Goal: Task Accomplishment & Management: Use online tool/utility

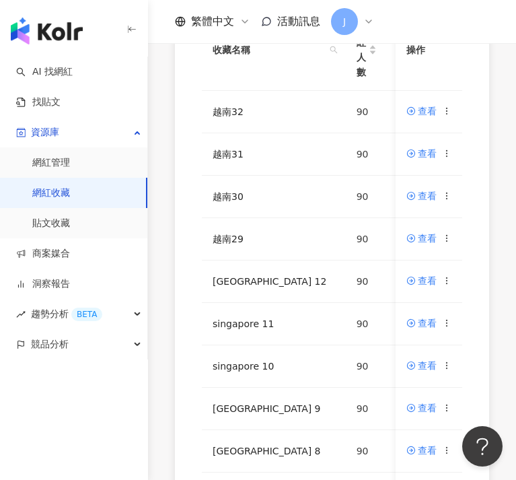
click at [143, 404] on div "AI 找網紅 找貼文 資源庫 網紅管理 網紅收藏 貼文收藏 商案媒合 洞察報告 趨勢分析 BETA 競品分析" at bounding box center [74, 268] width 148 height 423
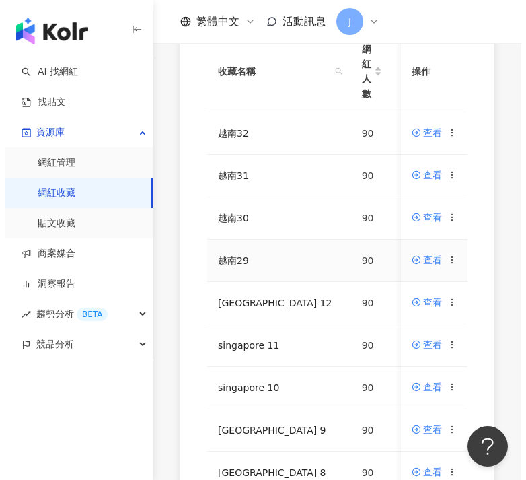
scroll to position [314, 0]
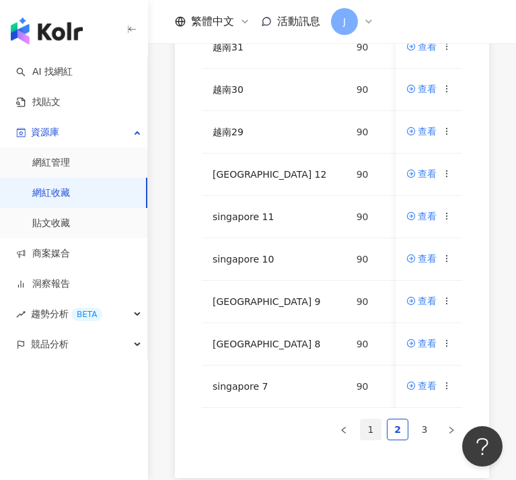
click at [368, 439] on link "1" at bounding box center [371, 429] width 20 height 20
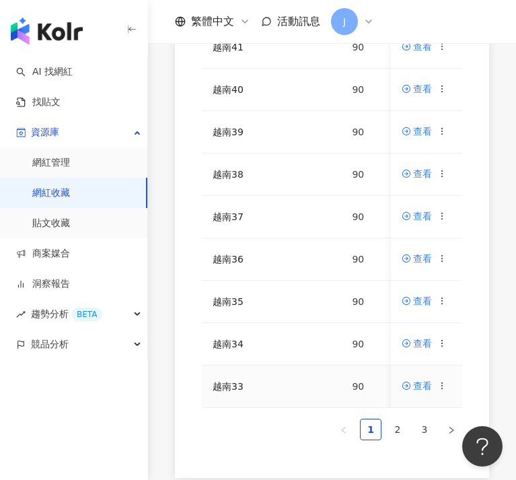
click at [447, 387] on icon at bounding box center [442, 385] width 9 height 9
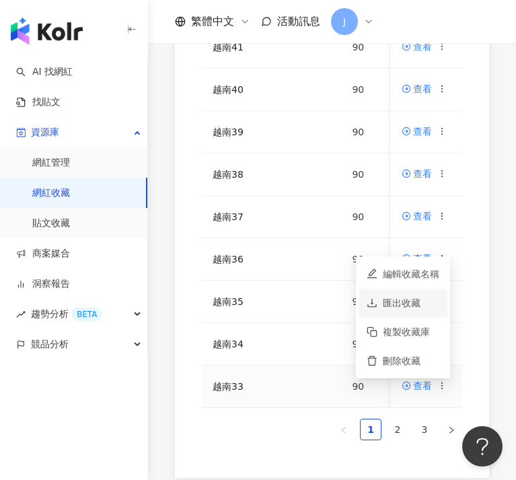
click at [430, 309] on div "匯出收藏" at bounding box center [411, 302] width 57 height 15
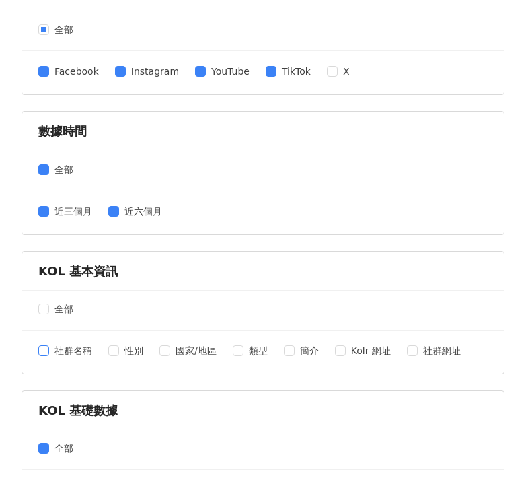
scroll to position [139, 0]
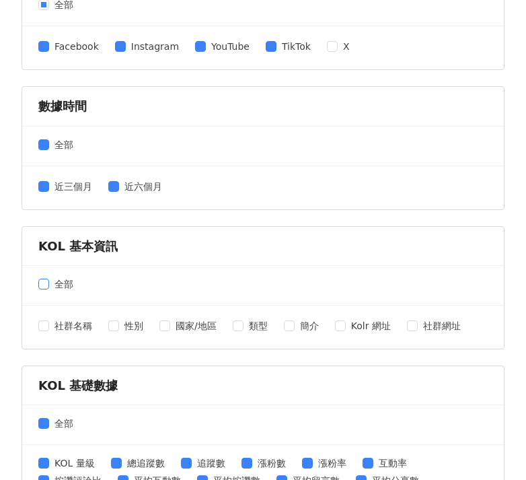
click at [49, 281] on span "全部" at bounding box center [64, 283] width 30 height 15
click at [48, 427] on span at bounding box center [43, 423] width 11 height 11
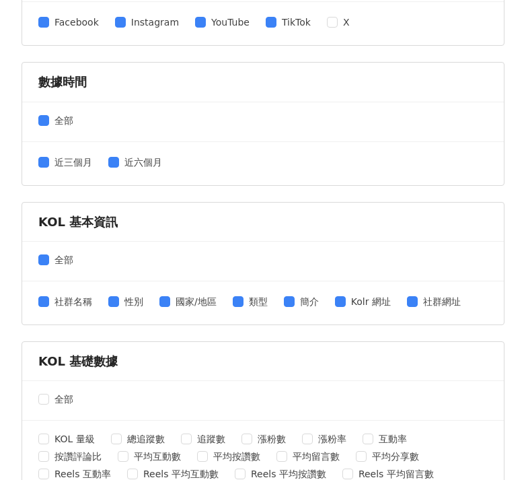
scroll to position [379, 0]
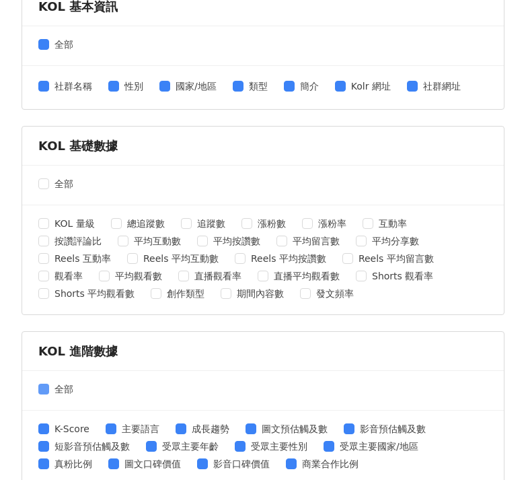
click at [67, 389] on span "全部" at bounding box center [64, 388] width 30 height 15
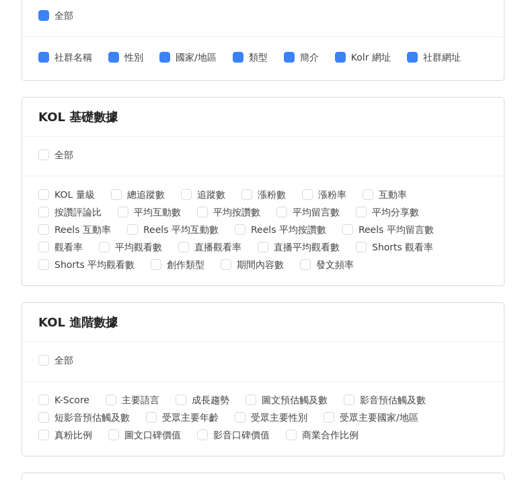
scroll to position [505, 0]
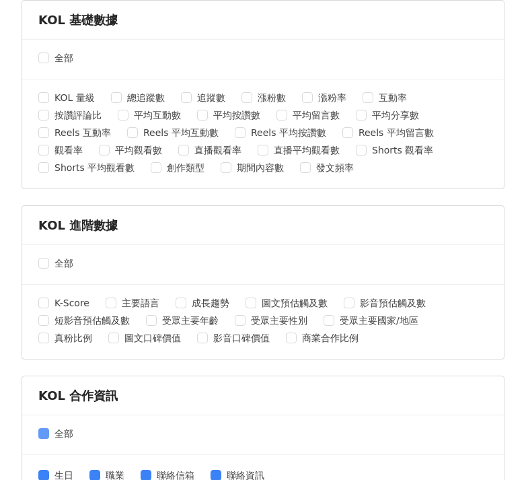
click at [58, 427] on span "全部" at bounding box center [64, 433] width 30 height 15
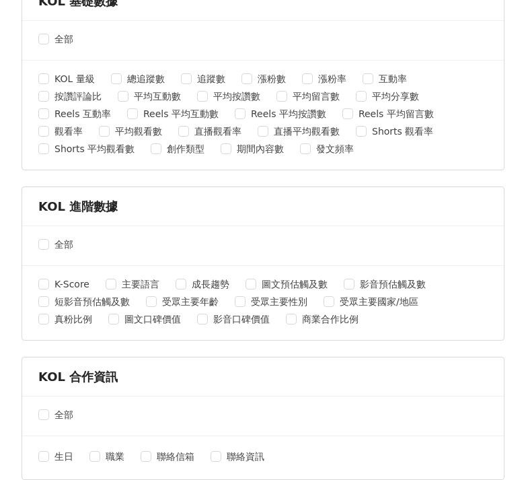
scroll to position [582, 0]
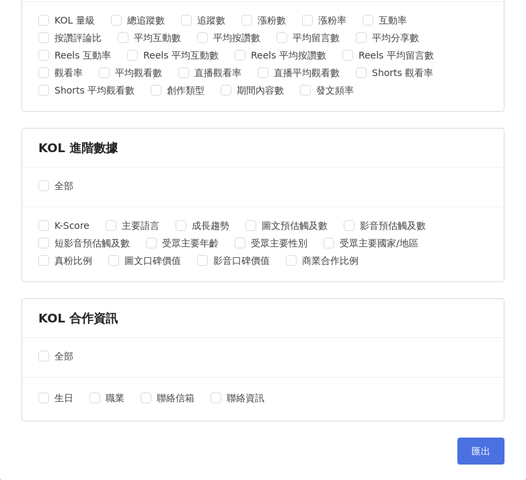
click at [457, 445] on button "匯出" at bounding box center [480, 450] width 47 height 27
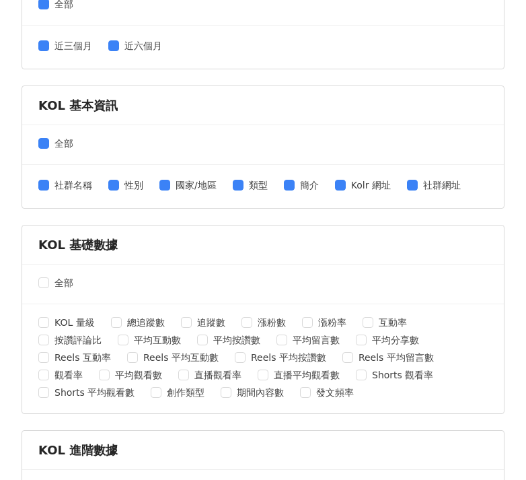
scroll to position [0, 0]
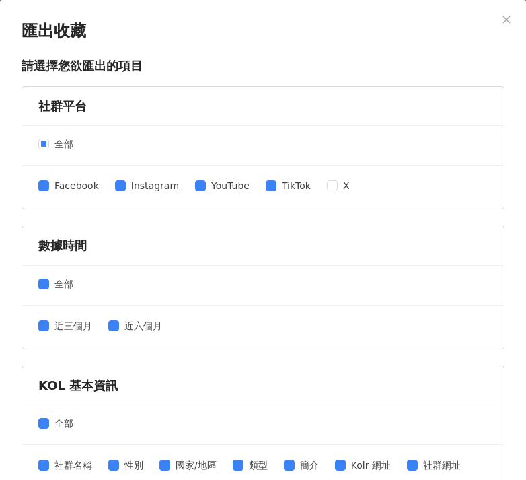
drag, startPoint x: 499, startPoint y: 20, endPoint x: 500, endPoint y: 31, distance: 11.5
click at [502, 20] on icon "close" at bounding box center [506, 19] width 9 height 9
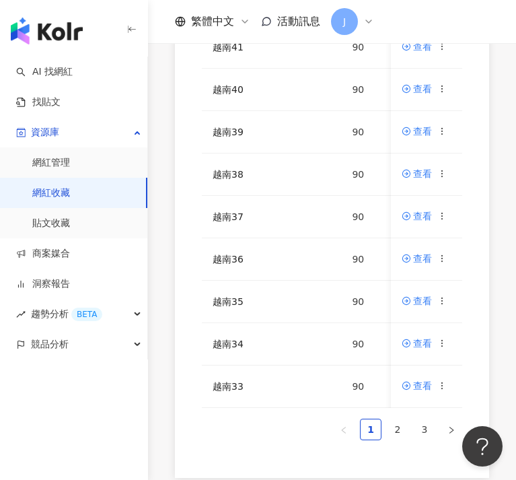
click at [164, 449] on div "網紅名稱 收藏名稱 網紅人數 最後編輯時間 建立者 操作 越南42 90 [DATE] 11:24 [PERSON_NAME] 查看 越南41 90 [DAT…" at bounding box center [332, 158] width 368 height 640
click at [443, 346] on icon at bounding box center [442, 342] width 9 height 9
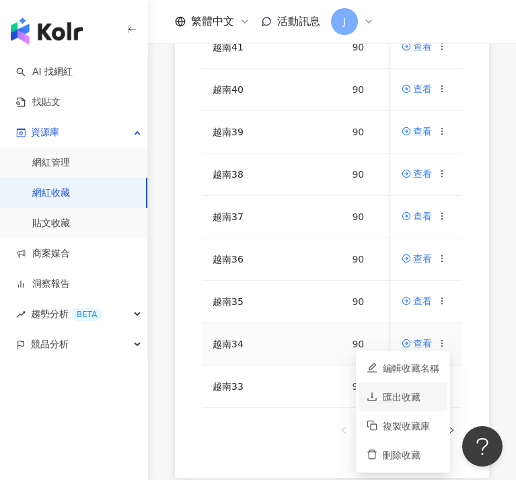
click at [407, 401] on div "匯出收藏" at bounding box center [411, 397] width 57 height 15
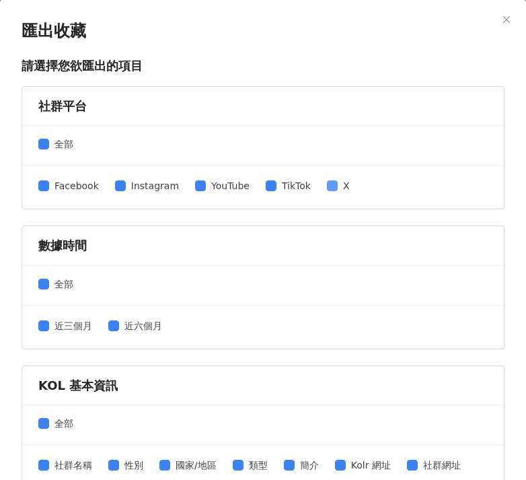
click at [327, 190] on span at bounding box center [332, 185] width 11 height 11
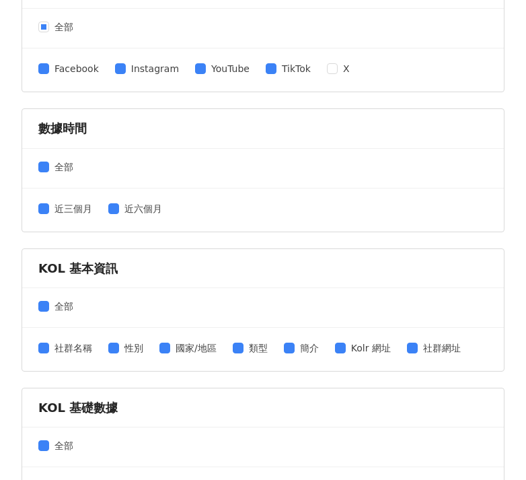
scroll to position [122, 0]
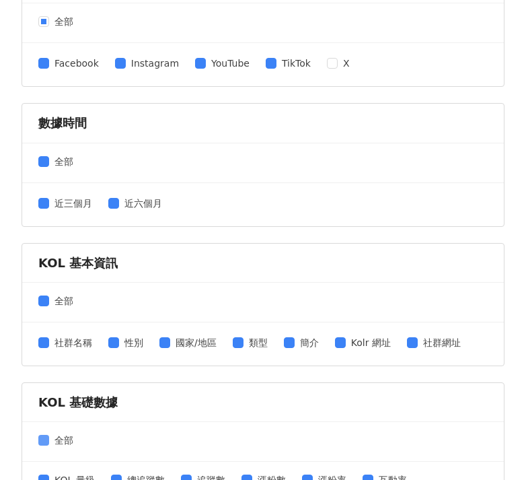
click at [50, 438] on span "全部" at bounding box center [64, 440] width 30 height 15
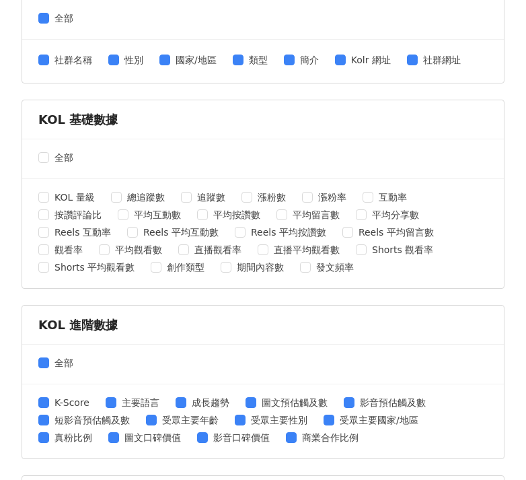
scroll to position [422, 0]
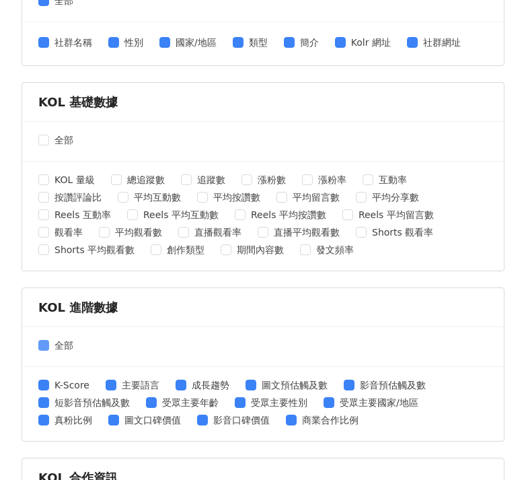
click at [47, 348] on span at bounding box center [43, 345] width 11 height 11
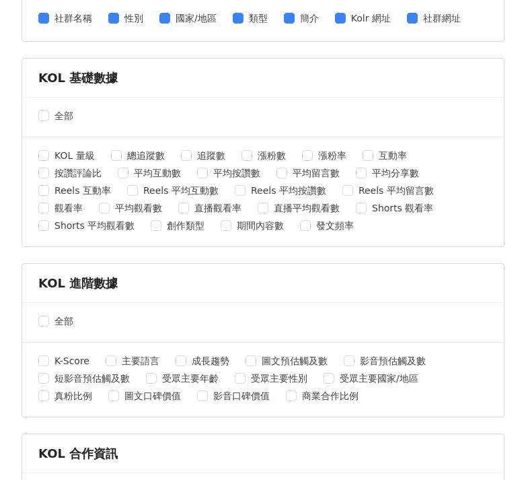
scroll to position [582, 0]
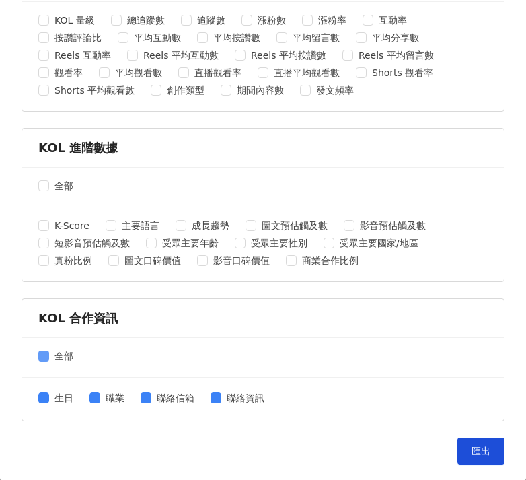
click at [54, 353] on span "全部" at bounding box center [64, 355] width 30 height 15
click at [457, 444] on button "匯出" at bounding box center [480, 450] width 47 height 27
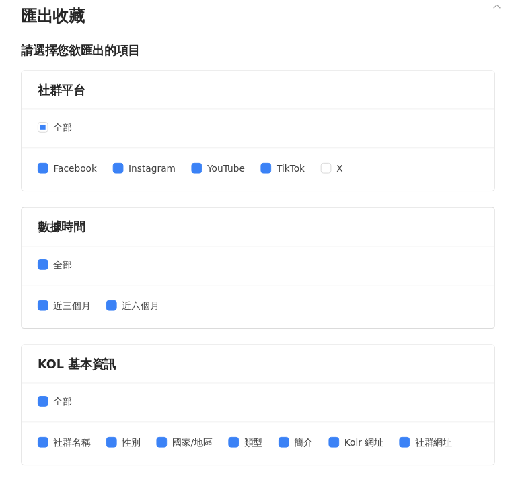
scroll to position [0, 0]
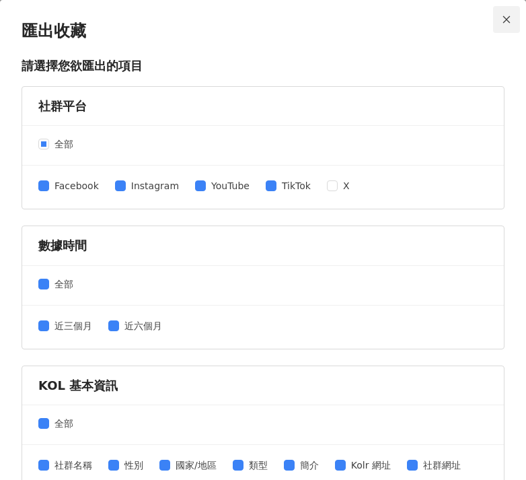
click at [494, 26] on button "Close" at bounding box center [506, 19] width 27 height 27
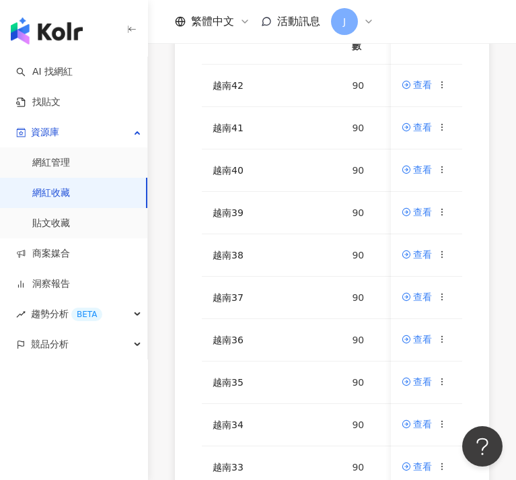
scroll to position [236, 0]
